Goal: Browse casually

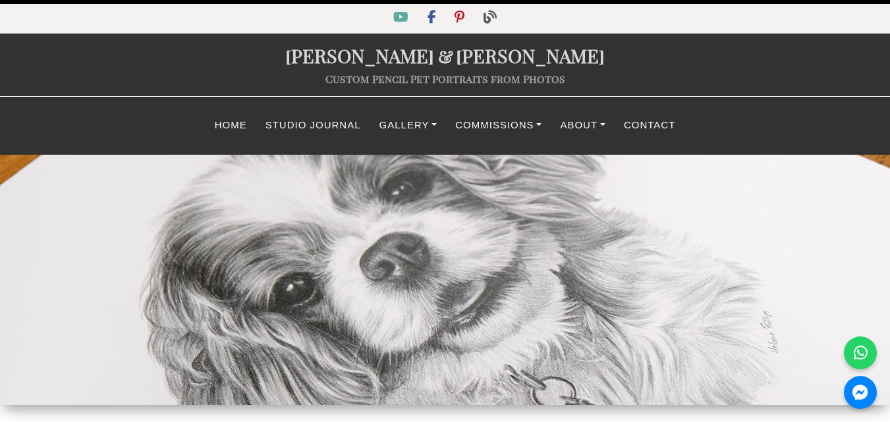
click at [546, 278] on div at bounding box center [445, 280] width 890 height 250
click at [561, 249] on div at bounding box center [445, 280] width 890 height 250
